Goal: Task Accomplishment & Management: Manage account settings

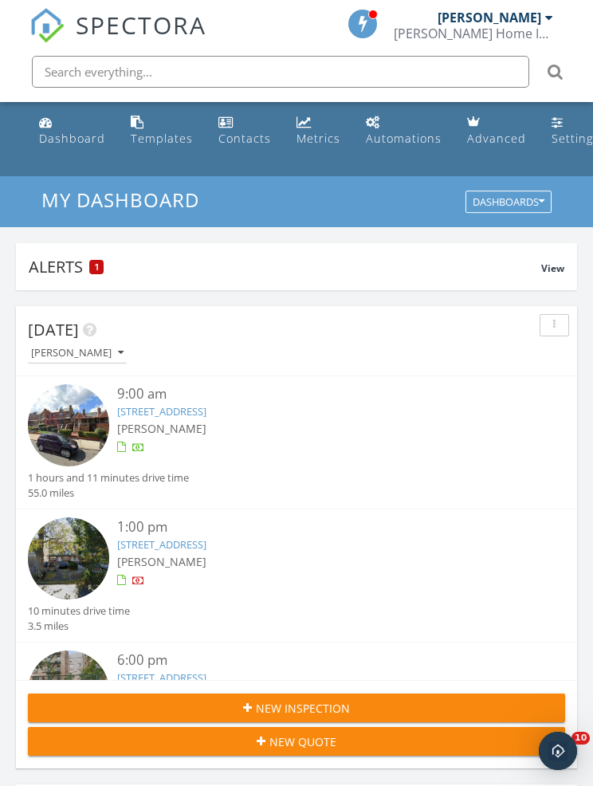
click at [136, 404] on link "272 E 45th St, BROOKLYN, NY 11203" at bounding box center [161, 411] width 89 height 14
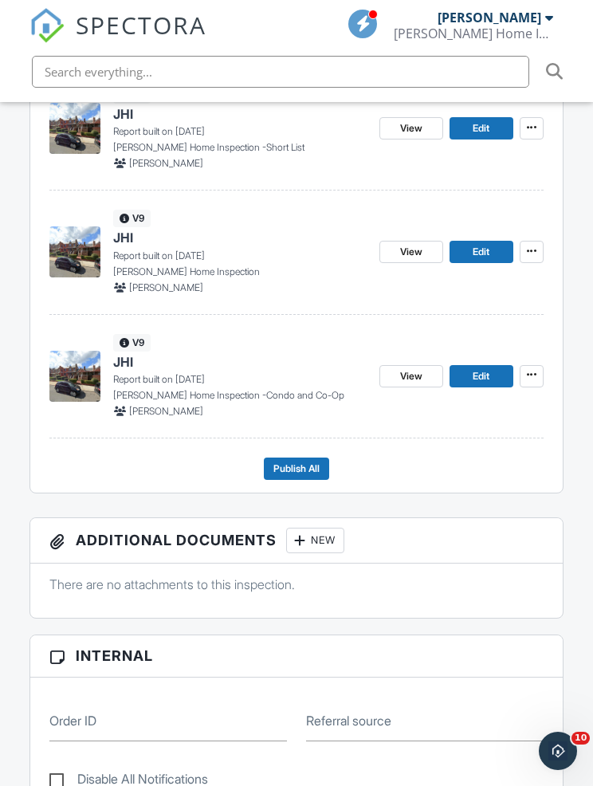
click at [528, 249] on icon at bounding box center [532, 251] width 10 height 11
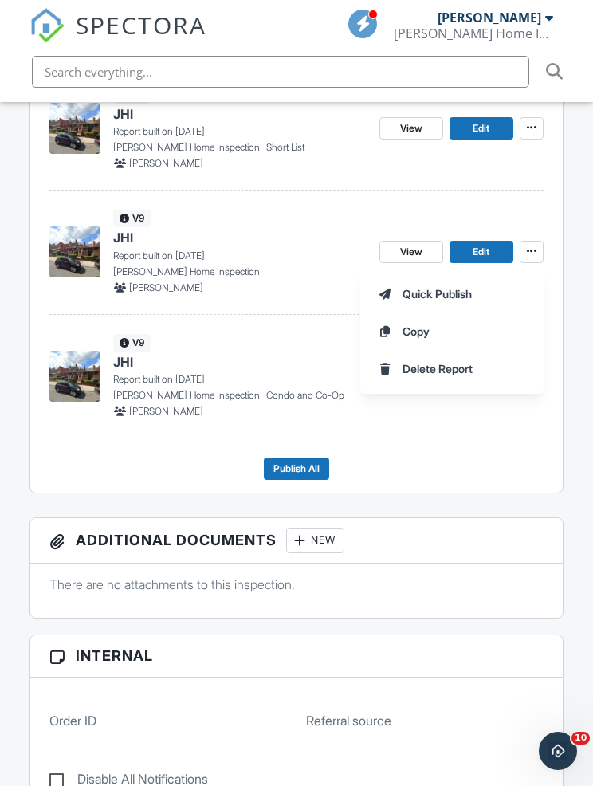
click at [414, 371] on span "Delete Report" at bounding box center [438, 368] width 70 height 17
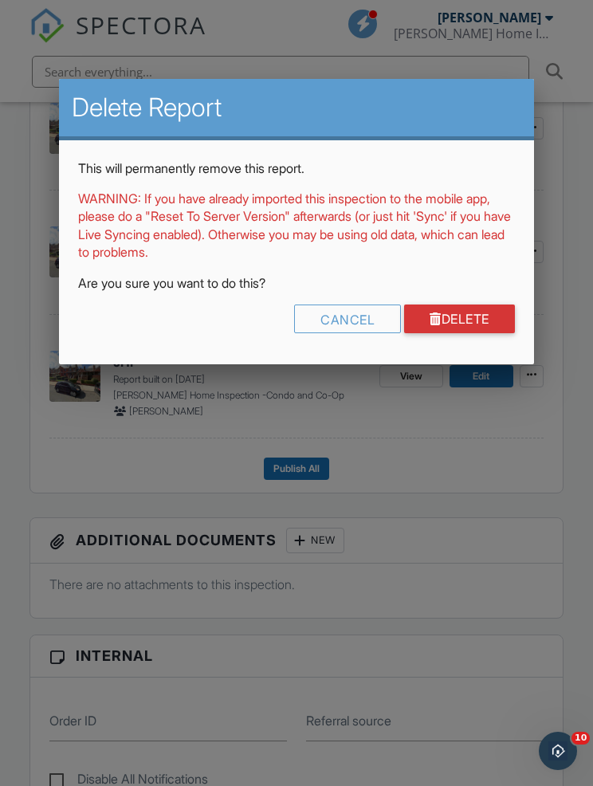
click at [453, 314] on link "Delete" at bounding box center [459, 319] width 111 height 29
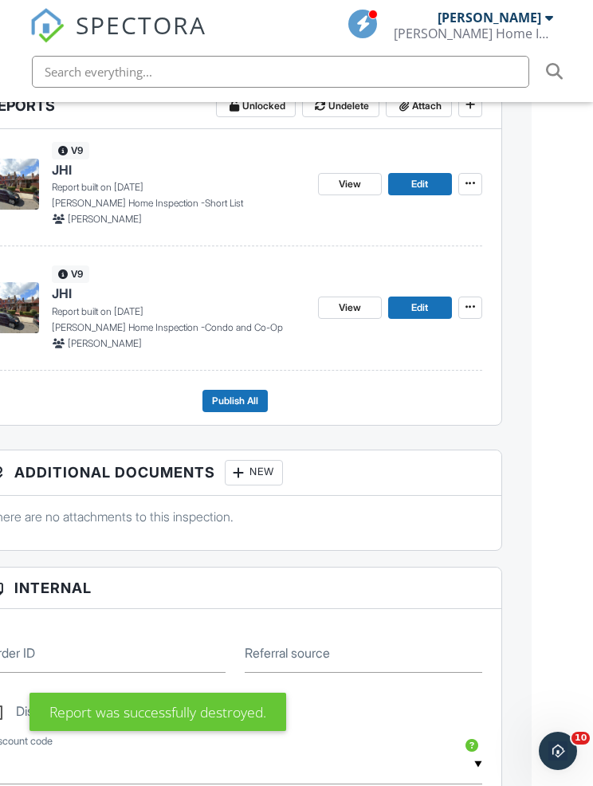
click at [427, 303] on link "Edit" at bounding box center [420, 308] width 64 height 22
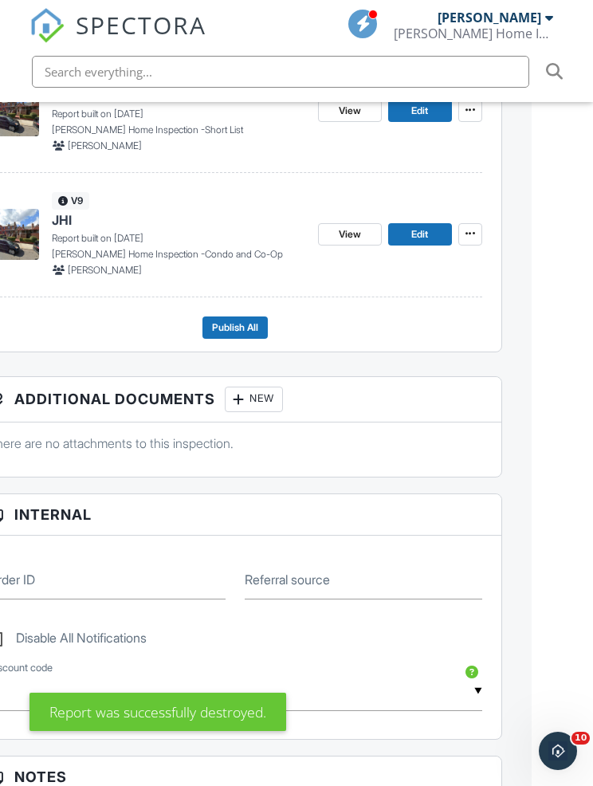
click at [463, 234] on span at bounding box center [471, 234] width 16 height 16
click at [327, 362] on label "Delete Report" at bounding box center [368, 351] width 164 height 37
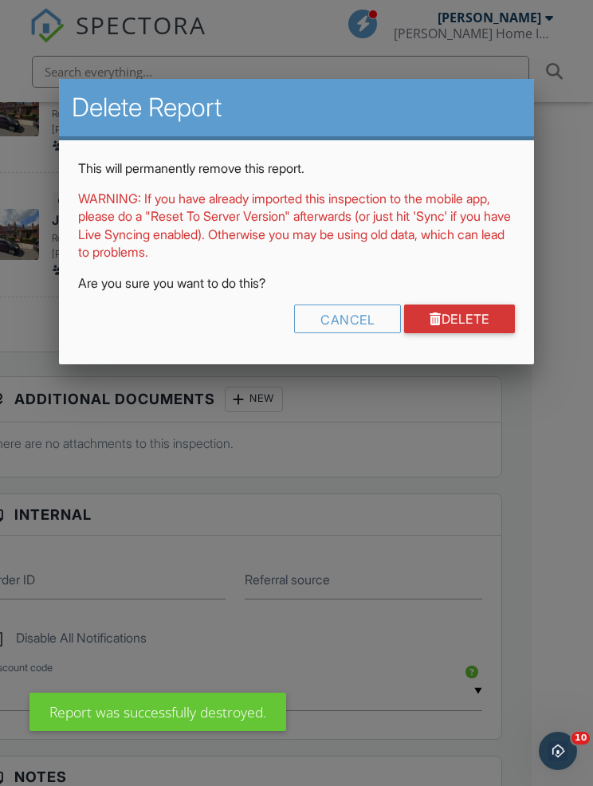
click at [450, 319] on link "Delete" at bounding box center [459, 319] width 111 height 29
